Goal: Transaction & Acquisition: Purchase product/service

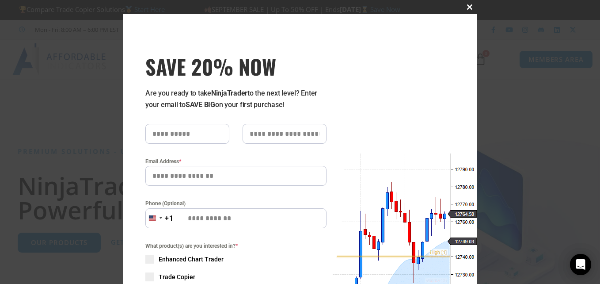
click at [466, 5] on span "SAVE 20% NOW popup" at bounding box center [469, 6] width 14 height 5
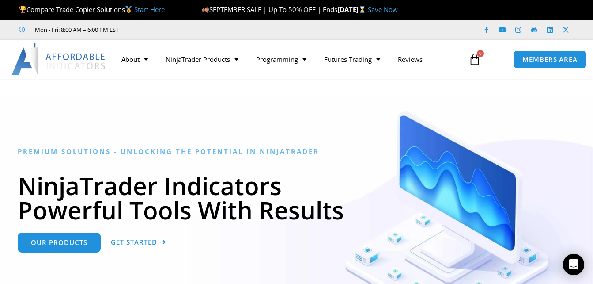
click at [334, 111] on div at bounding box center [296, 218] width 593 height 245
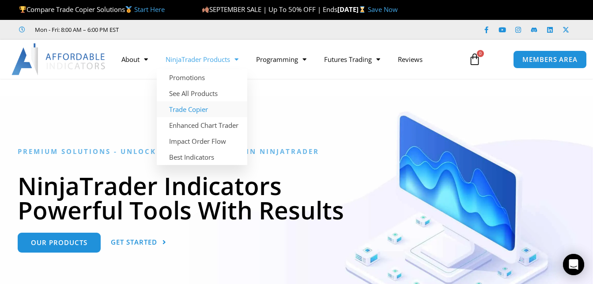
click at [208, 110] on link "Trade Copier" at bounding box center [202, 109] width 91 height 16
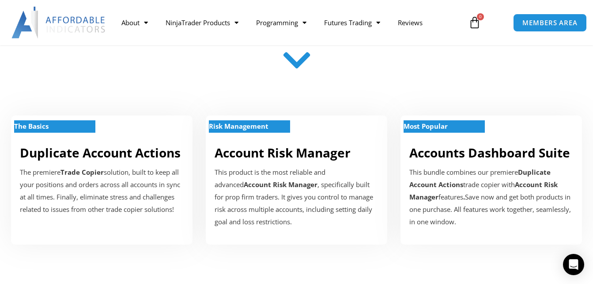
scroll to position [265, 0]
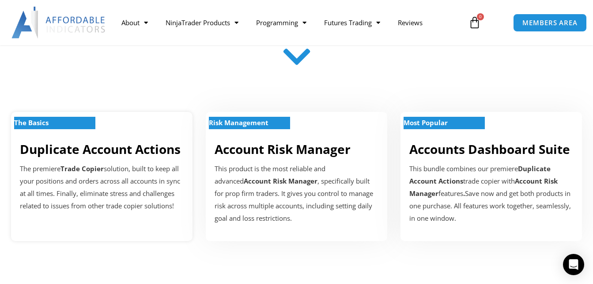
click at [81, 119] on p "The Basics" at bounding box center [54, 123] width 81 height 12
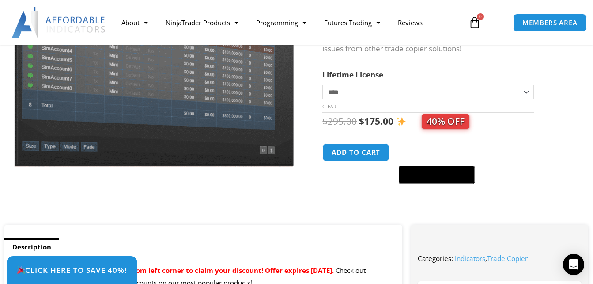
click at [531, 94] on select "**********" at bounding box center [427, 92] width 211 height 14
click at [538, 158] on div "Duplicate Account Actions quantity Add to cart @import url(//[DOMAIN_NAME][URL]…" at bounding box center [446, 163] width 249 height 41
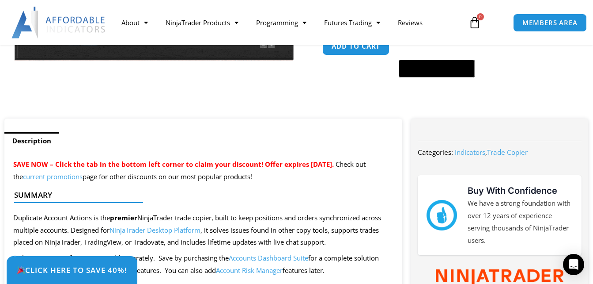
scroll to position [513, 0]
